Goal: Task Accomplishment & Management: Use online tool/utility

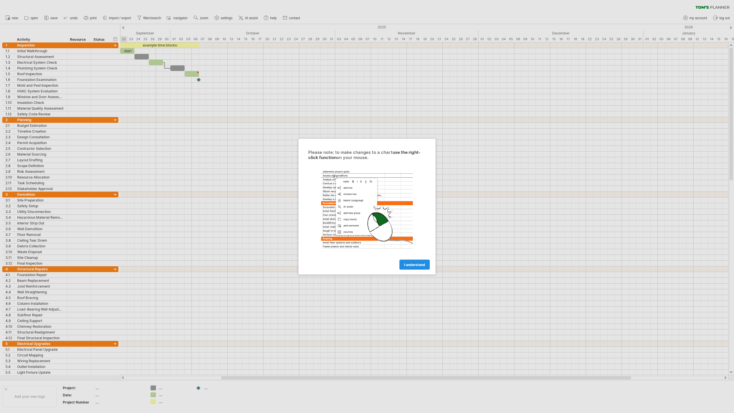
click at [415, 264] on span "I understand" at bounding box center [414, 264] width 21 height 4
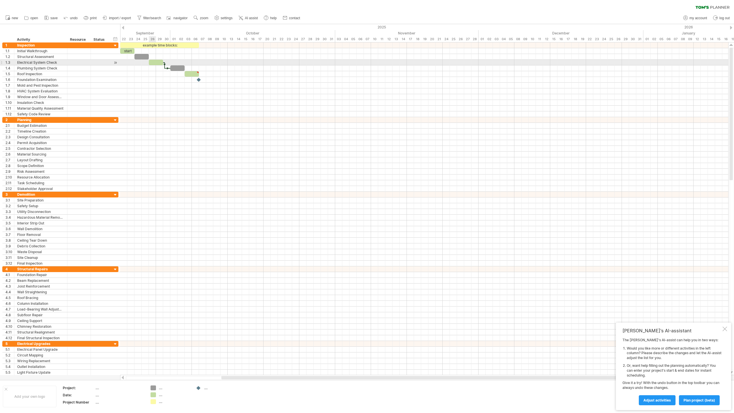
click at [155, 63] on div at bounding box center [156, 62] width 14 height 5
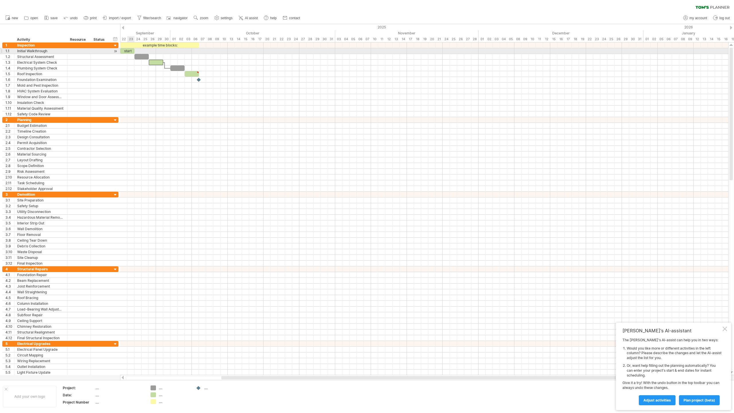
click at [130, 50] on div "start" at bounding box center [127, 50] width 14 height 5
click at [141, 56] on div at bounding box center [142, 56] width 14 height 5
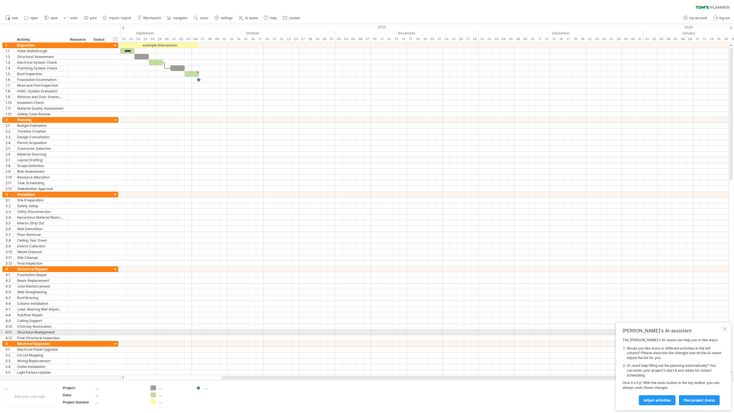
click at [725, 330] on div at bounding box center [725, 328] width 5 height 5
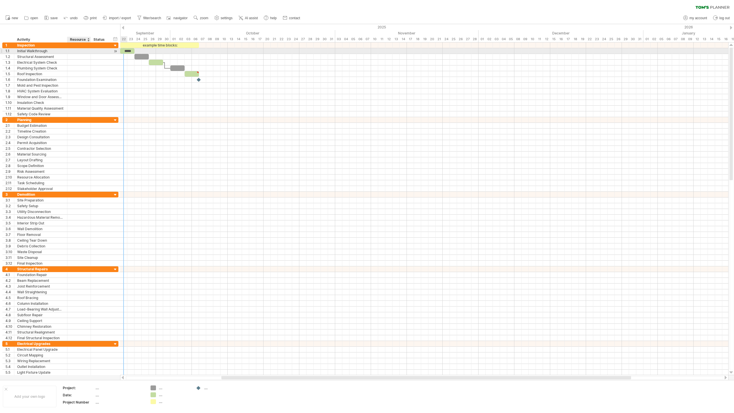
click at [78, 50] on div at bounding box center [78, 50] width 17 height 5
click at [99, 51] on div at bounding box center [100, 50] width 13 height 5
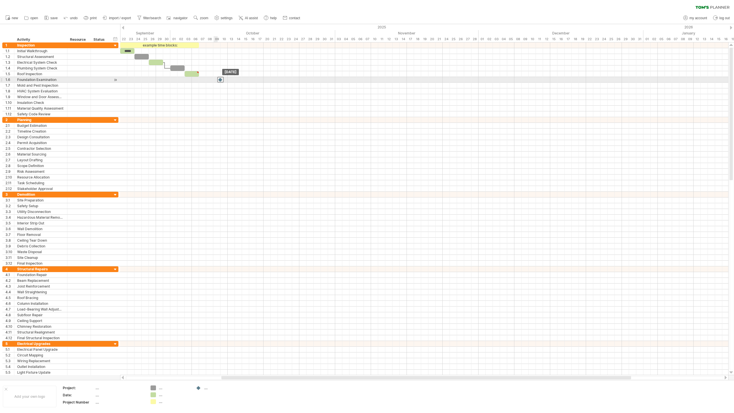
drag, startPoint x: 200, startPoint y: 80, endPoint x: 221, endPoint y: 80, distance: 21.8
click at [221, 80] on div at bounding box center [220, 79] width 6 height 5
drag, startPoint x: 221, startPoint y: 79, endPoint x: 202, endPoint y: 80, distance: 18.9
click at [202, 80] on div at bounding box center [202, 79] width 6 height 5
click at [202, 79] on div at bounding box center [202, 79] width 6 height 5
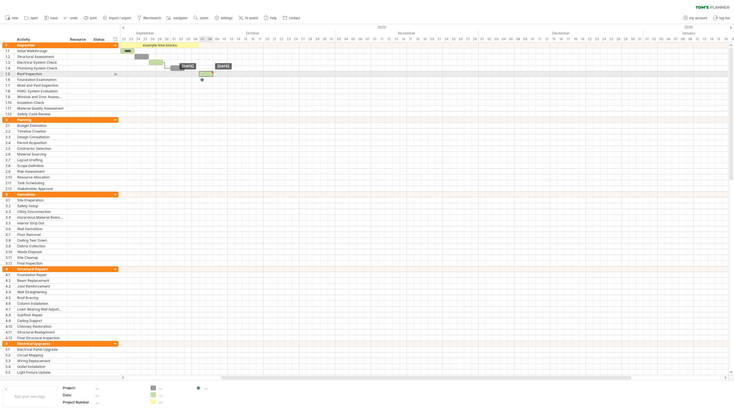
drag, startPoint x: 199, startPoint y: 72, endPoint x: 212, endPoint y: 72, distance: 13.5
click at [212, 72] on div at bounding box center [212, 72] width 3 height 3
type textarea "**********"
click at [203, 73] on div at bounding box center [206, 73] width 14 height 5
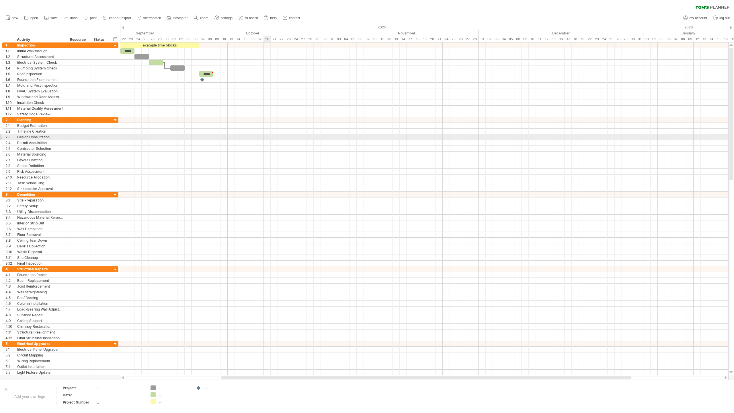
click at [266, 137] on div at bounding box center [424, 137] width 608 height 6
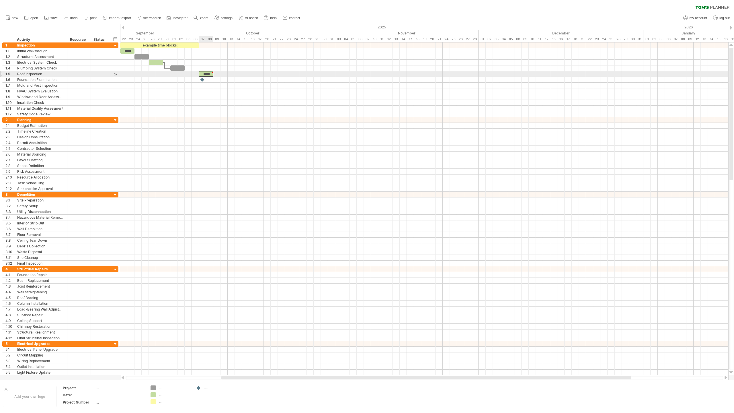
click at [208, 75] on div "*****" at bounding box center [206, 73] width 14 height 5
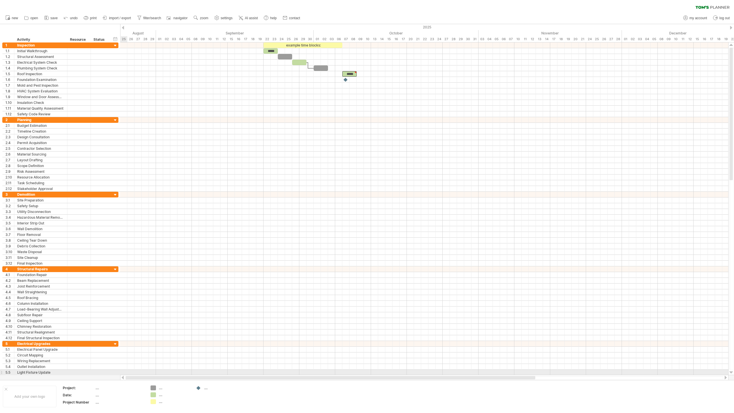
drag, startPoint x: 229, startPoint y: 378, endPoint x: 116, endPoint y: 375, distance: 113.4
click at [116, 375] on div "Trying to reach plan.tomsplanner.com Connected again... 0% clear filter new 1" at bounding box center [367, 206] width 734 height 413
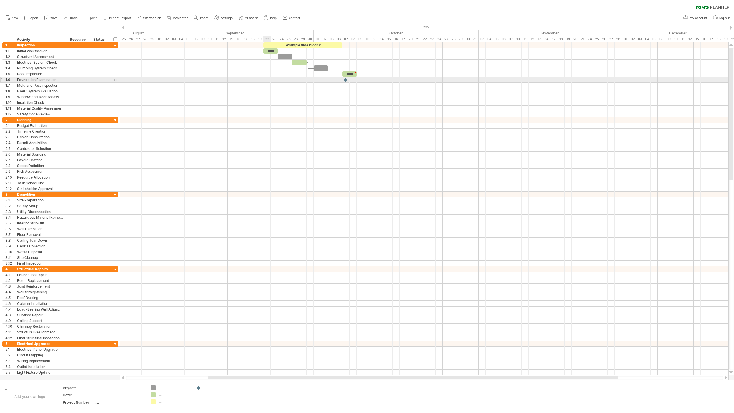
click at [267, 80] on div at bounding box center [424, 80] width 608 height 6
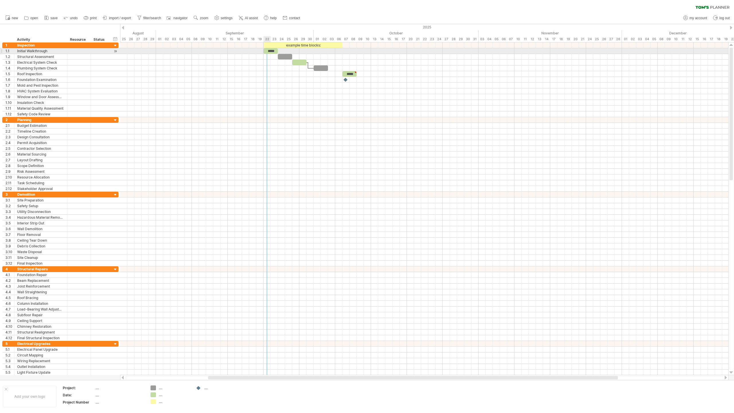
click at [270, 52] on div "*****" at bounding box center [271, 50] width 14 height 5
click at [58, 51] on div "Initial Walkthrough" at bounding box center [40, 50] width 47 height 5
drag, startPoint x: 274, startPoint y: 52, endPoint x: 277, endPoint y: 53, distance: 3.5
click at [277, 53] on div "*****" at bounding box center [274, 50] width 14 height 5
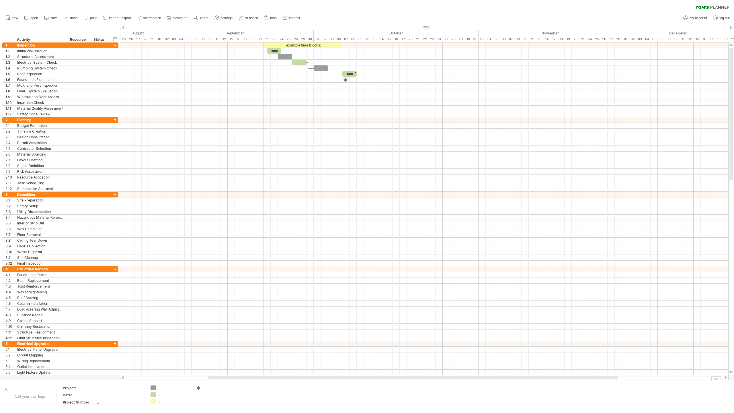
click at [207, 389] on div "...." at bounding box center [219, 387] width 31 height 5
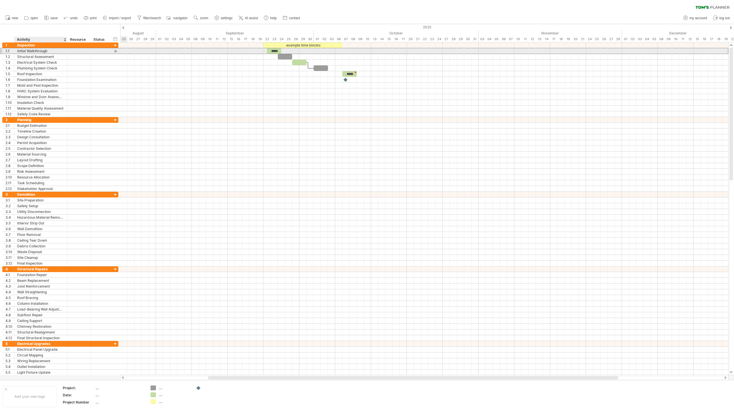
click at [39, 51] on div "Initial Walkthrough" at bounding box center [40, 50] width 47 height 5
click at [39, 51] on input "**********" at bounding box center [40, 50] width 47 height 5
click at [2, 50] on div at bounding box center [1, 51] width 2 height 6
click at [73, 50] on div at bounding box center [78, 50] width 17 height 5
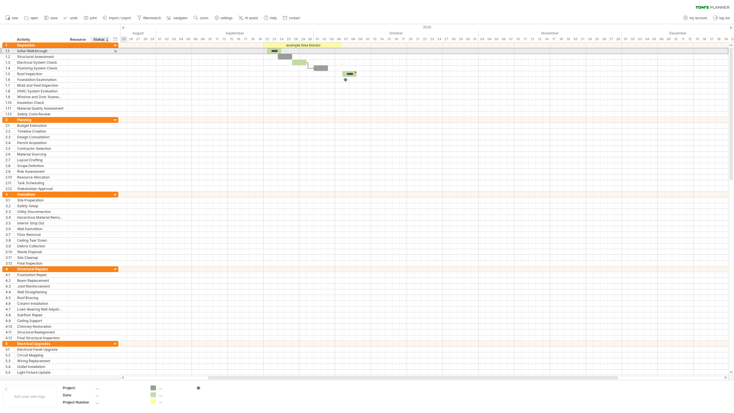
click at [116, 52] on div at bounding box center [115, 51] width 5 height 6
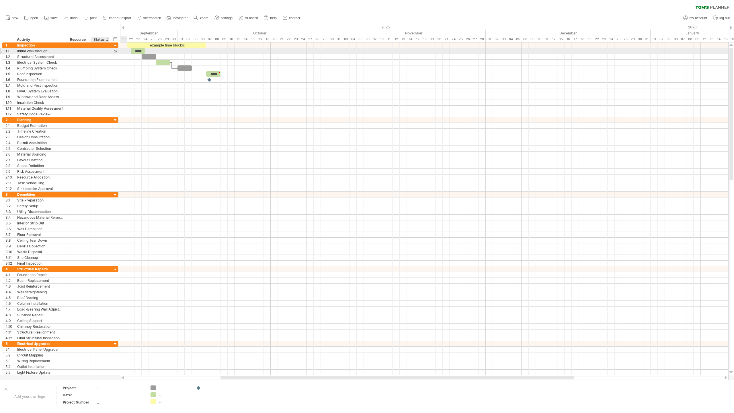
click at [116, 52] on div at bounding box center [115, 51] width 5 height 6
click at [114, 51] on div at bounding box center [115, 51] width 5 height 6
click at [115, 51] on div at bounding box center [115, 51] width 5 height 6
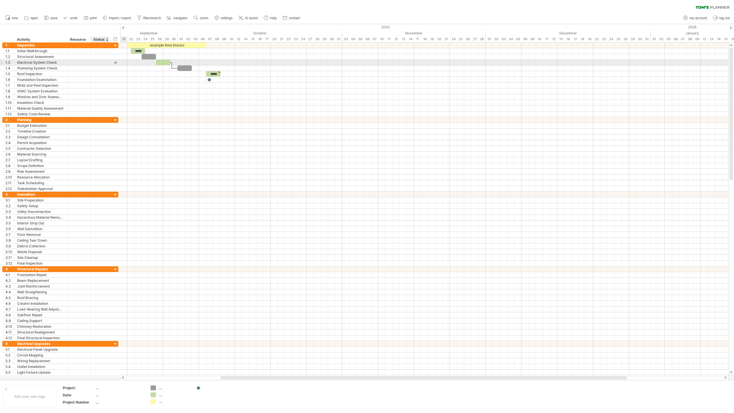
click at [114, 65] on div at bounding box center [115, 63] width 5 height 6
click at [116, 65] on div at bounding box center [115, 63] width 5 height 6
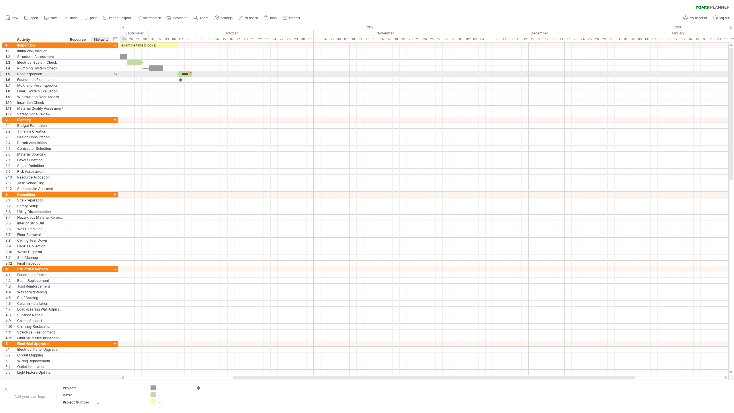
click at [116, 72] on div at bounding box center [115, 74] width 5 height 6
click at [114, 75] on div at bounding box center [115, 74] width 5 height 6
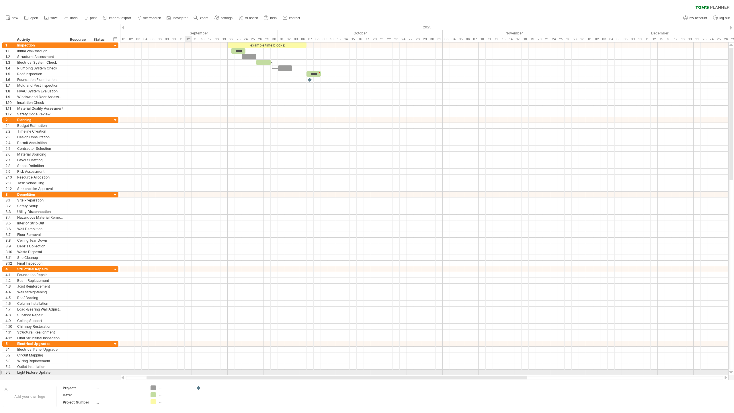
drag, startPoint x: 299, startPoint y: 378, endPoint x: 190, endPoint y: 370, distance: 109.1
click at [190, 370] on div "Trying to reach plan.tomsplanner.com Connected again... 0% clear filter new 1" at bounding box center [367, 206] width 734 height 413
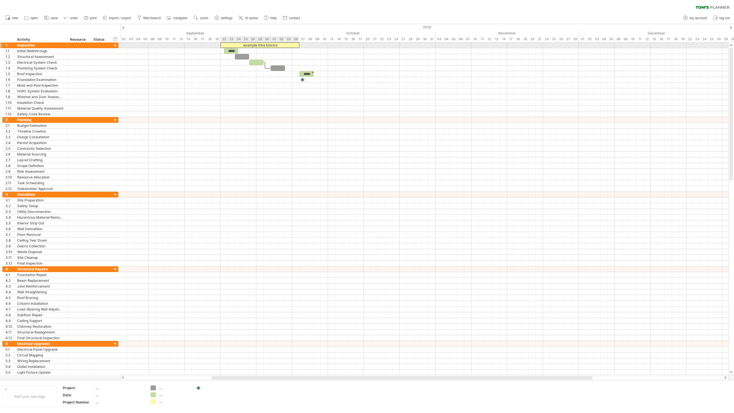
click at [277, 44] on div "example time blocks:" at bounding box center [260, 44] width 79 height 5
click at [253, 47] on div "**********" at bounding box center [260, 44] width 79 height 5
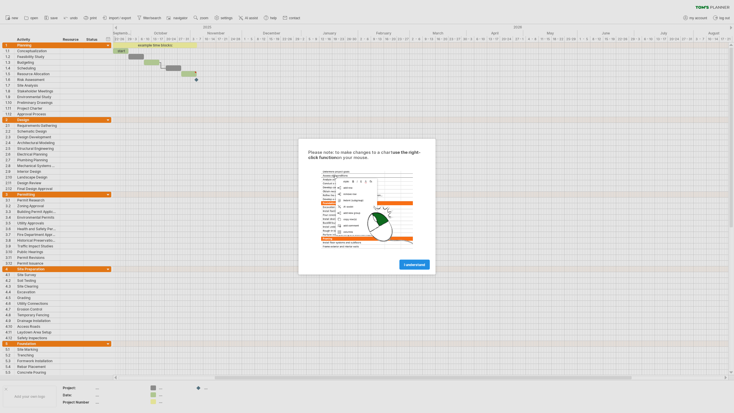
click at [418, 261] on link "I understand" at bounding box center [415, 264] width 30 height 10
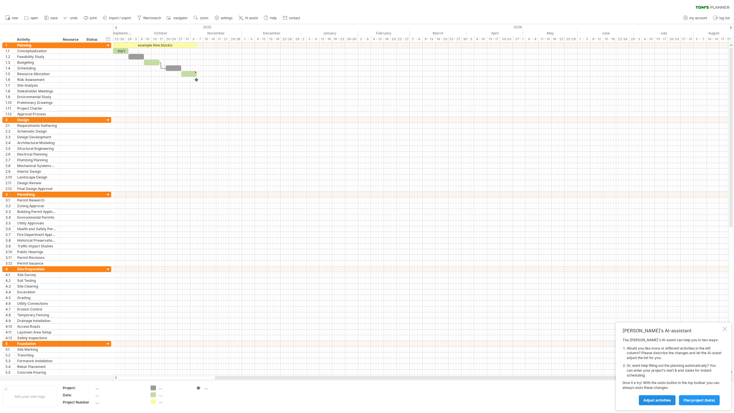
click at [667, 401] on span "Adjust activities" at bounding box center [658, 400] width 28 height 4
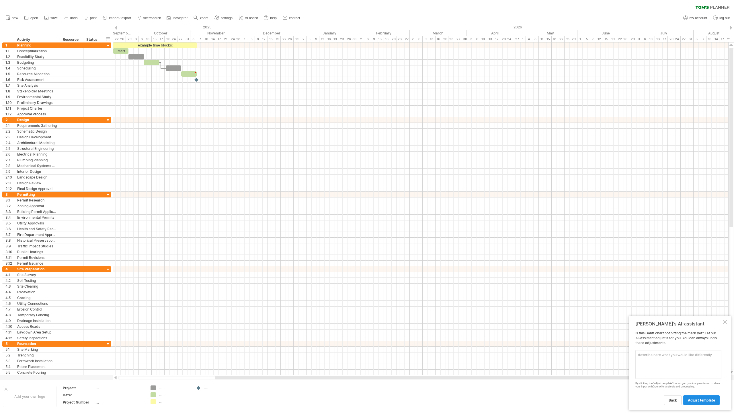
click at [700, 401] on span "adjust template" at bounding box center [701, 400] width 27 height 4
click at [725, 306] on div at bounding box center [725, 305] width 5 height 5
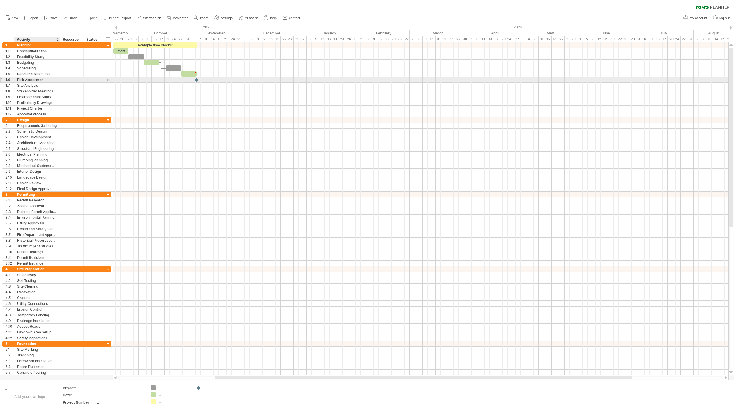
click at [43, 80] on div "Risk Assessment" at bounding box center [37, 79] width 40 height 5
click at [2, 80] on div at bounding box center [1, 80] width 2 height 6
click at [41, 81] on div "Risk Assessment" at bounding box center [37, 79] width 40 height 5
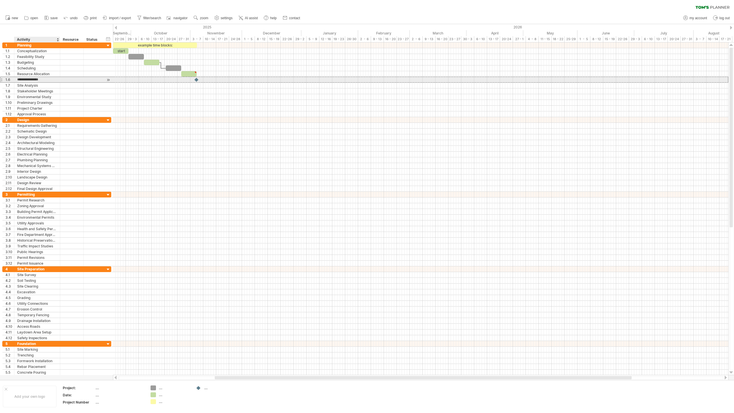
click at [41, 81] on input "**********" at bounding box center [37, 79] width 40 height 5
drag, startPoint x: 81, startPoint y: 82, endPoint x: 79, endPoint y: 80, distance: 3.0
click at [81, 82] on div at bounding box center [72, 79] width 24 height 5
click at [96, 81] on div at bounding box center [93, 79] width 13 height 5
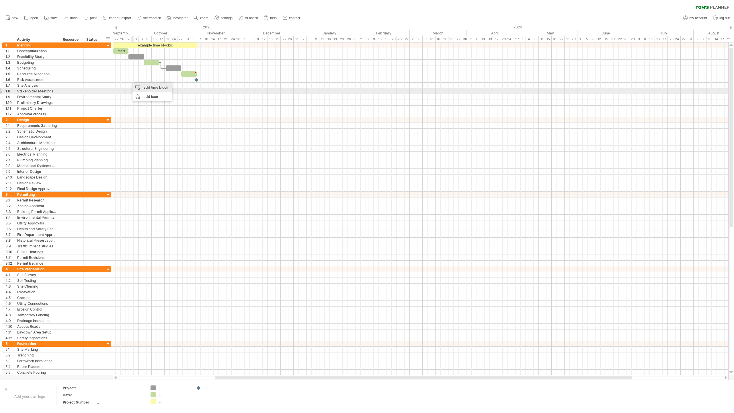
click at [152, 89] on div "add time block" at bounding box center [153, 87] width 40 height 9
click at [184, 122] on div at bounding box center [181, 120] width 6 height 6
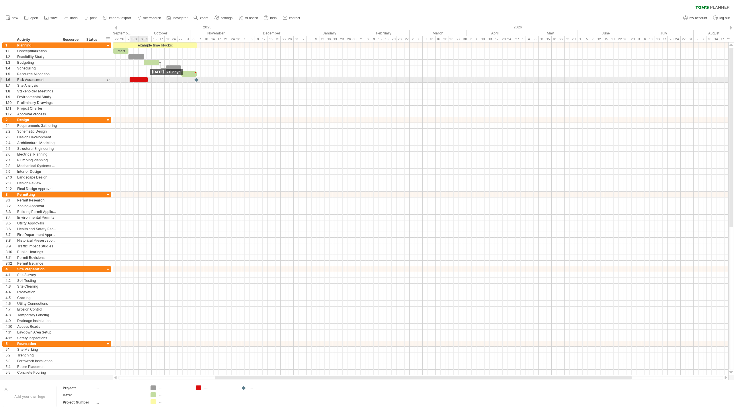
drag, startPoint x: 136, startPoint y: 80, endPoint x: 147, endPoint y: 80, distance: 11.5
click at [147, 80] on span at bounding box center [148, 79] width 2 height 5
drag, startPoint x: 143, startPoint y: 80, endPoint x: 139, endPoint y: 86, distance: 7.4
drag, startPoint x: 143, startPoint y: 85, endPoint x: 151, endPoint y: 85, distance: 7.7
click at [151, 85] on span at bounding box center [152, 85] width 2 height 5
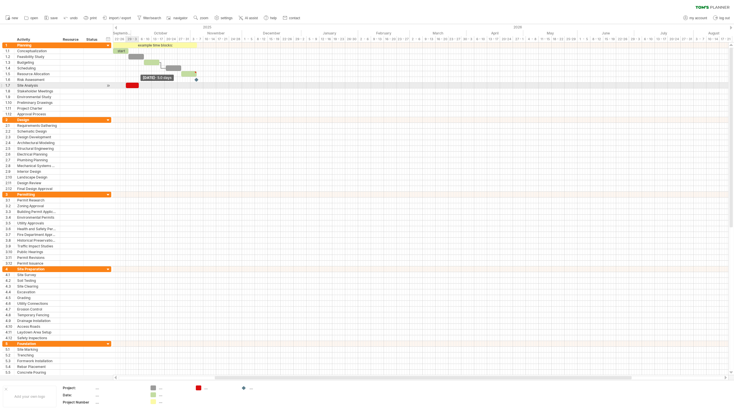
drag, startPoint x: 152, startPoint y: 84, endPoint x: 139, endPoint y: 85, distance: 12.7
click at [139, 85] on span at bounding box center [139, 85] width 2 height 5
click at [134, 85] on div at bounding box center [132, 85] width 13 height 5
drag, startPoint x: 141, startPoint y: 92, endPoint x: 147, endPoint y: 92, distance: 5.5
click at [149, 92] on div at bounding box center [421, 91] width 616 height 6
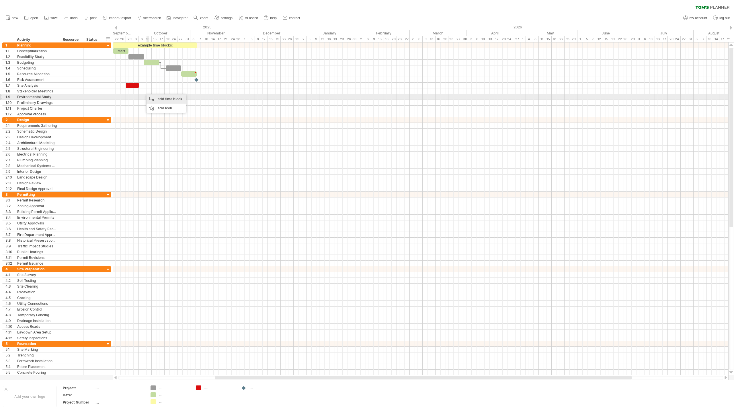
click at [160, 98] on div "add time block" at bounding box center [167, 98] width 40 height 9
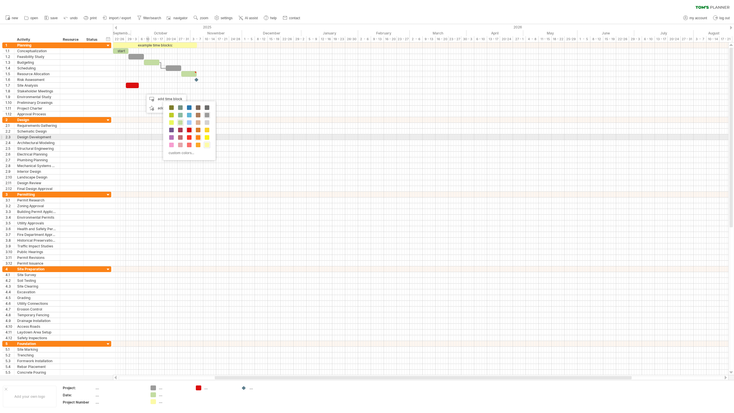
click at [199, 137] on span at bounding box center [198, 137] width 5 height 5
drag, startPoint x: 147, startPoint y: 91, endPoint x: 154, endPoint y: 92, distance: 7.0
click at [157, 93] on span at bounding box center [158, 90] width 2 height 5
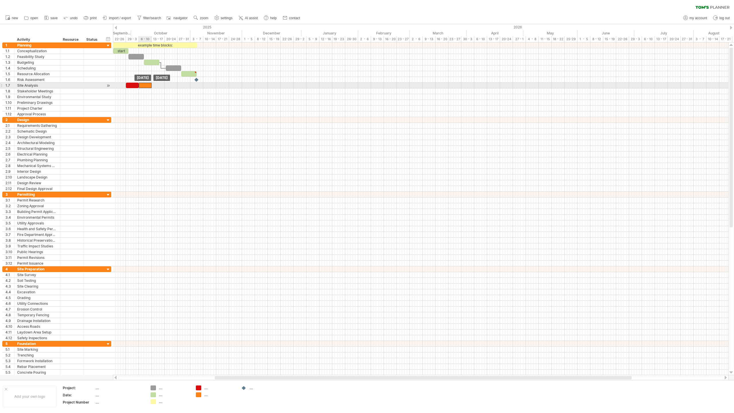
drag, startPoint x: 148, startPoint y: 92, endPoint x: 143, endPoint y: 87, distance: 6.7
drag, startPoint x: 144, startPoint y: 86, endPoint x: 143, endPoint y: 91, distance: 5.5
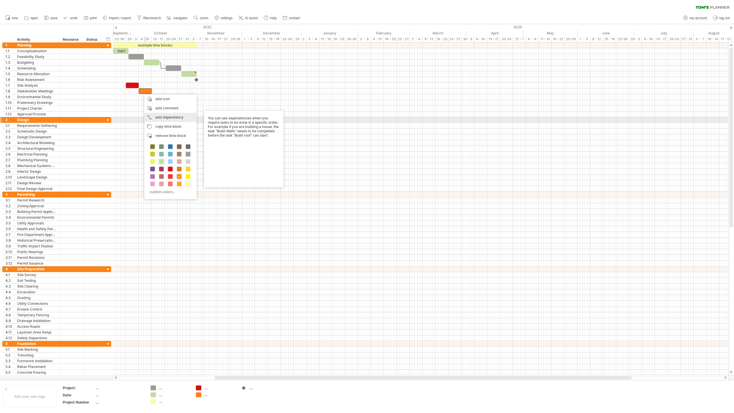
click at [161, 118] on div "add dependency You can use dependencies when you require tasks to be done in a …" at bounding box center [170, 117] width 52 height 9
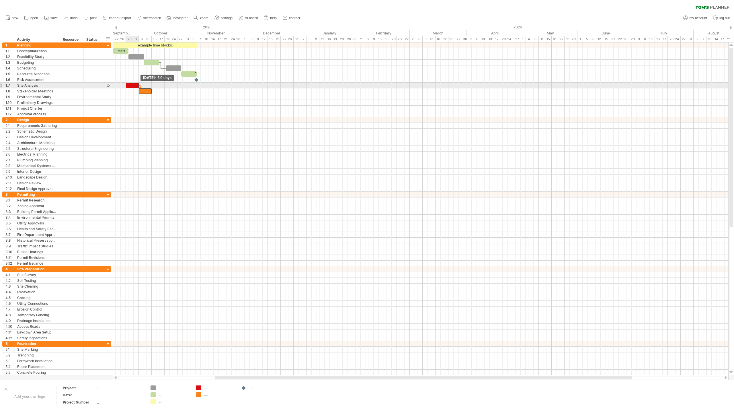
drag, startPoint x: 138, startPoint y: 86, endPoint x: 143, endPoint y: 91, distance: 7.3
click at [138, 86] on span at bounding box center [139, 85] width 2 height 5
drag, startPoint x: 150, startPoint y: 92, endPoint x: 155, endPoint y: 92, distance: 4.6
click at [155, 92] on div at bounding box center [150, 90] width 13 height 5
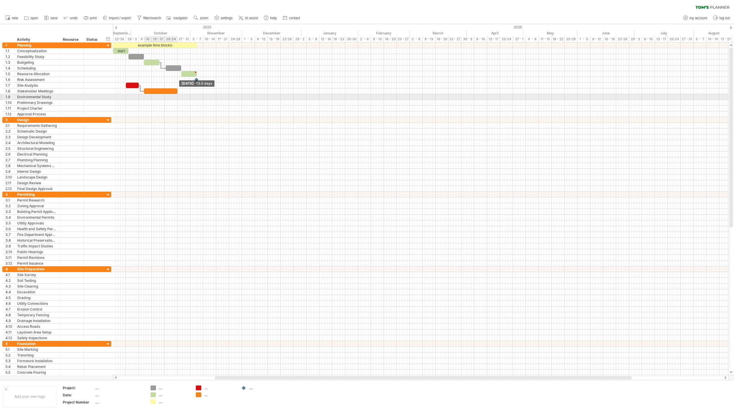
drag, startPoint x: 157, startPoint y: 92, endPoint x: 178, endPoint y: 95, distance: 21.2
click at [178, 95] on div "example time blocks: start [DATE] - 13.0 days [DATE]" at bounding box center [421, 208] width 616 height 332
drag, startPoint x: 170, startPoint y: 89, endPoint x: 178, endPoint y: 90, distance: 7.5
click at [178, 90] on div at bounding box center [169, 90] width 34 height 5
drag, startPoint x: 185, startPoint y: 89, endPoint x: 178, endPoint y: 90, distance: 6.6
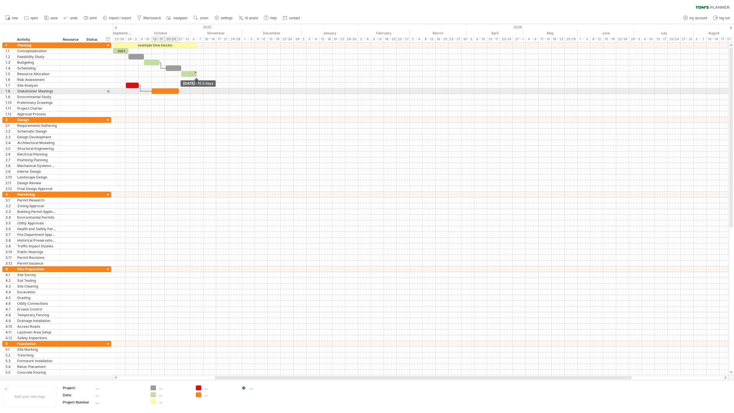
click at [178, 90] on span at bounding box center [179, 90] width 2 height 5
click at [177, 90] on span at bounding box center [177, 90] width 2 height 5
click at [142, 38] on div "6 - 10" at bounding box center [145, 39] width 13 height 6
click at [204, 16] on link "zoom" at bounding box center [201, 17] width 18 height 7
click at [221, 31] on div "Week" at bounding box center [223, 32] width 32 height 9
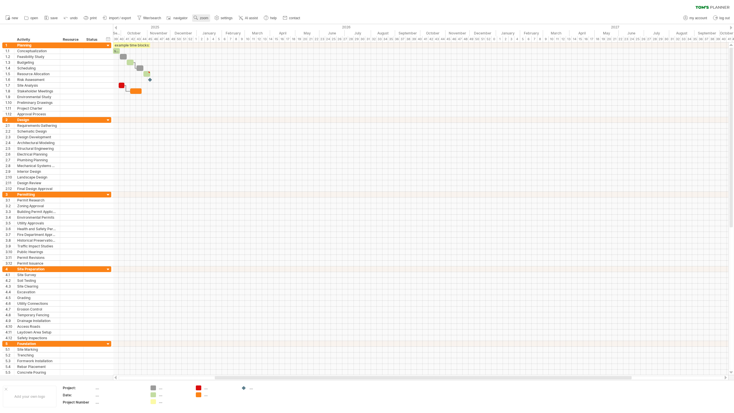
click at [205, 17] on span "zoom" at bounding box center [204, 18] width 8 height 4
click at [225, 26] on div "Month" at bounding box center [224, 24] width 32 height 9
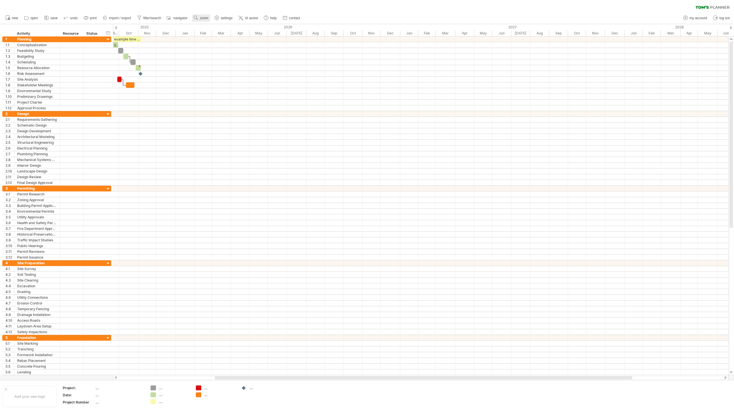
click at [203, 17] on span "zoom" at bounding box center [204, 18] width 8 height 4
click at [220, 42] on div "Day" at bounding box center [222, 42] width 32 height 9
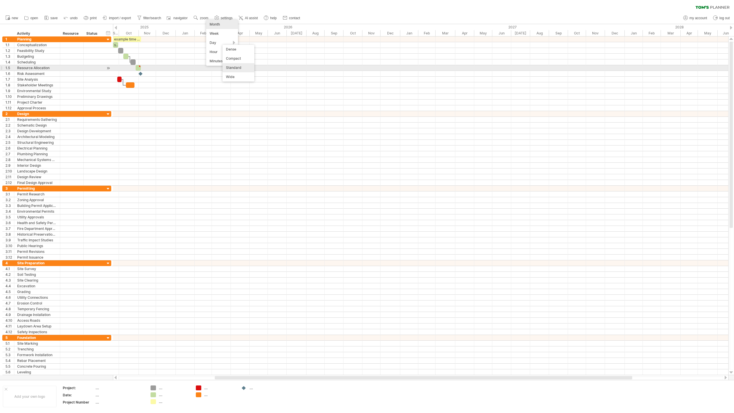
click at [241, 66] on div "Standard" at bounding box center [239, 67] width 32 height 9
